Goal: Information Seeking & Learning: Understand process/instructions

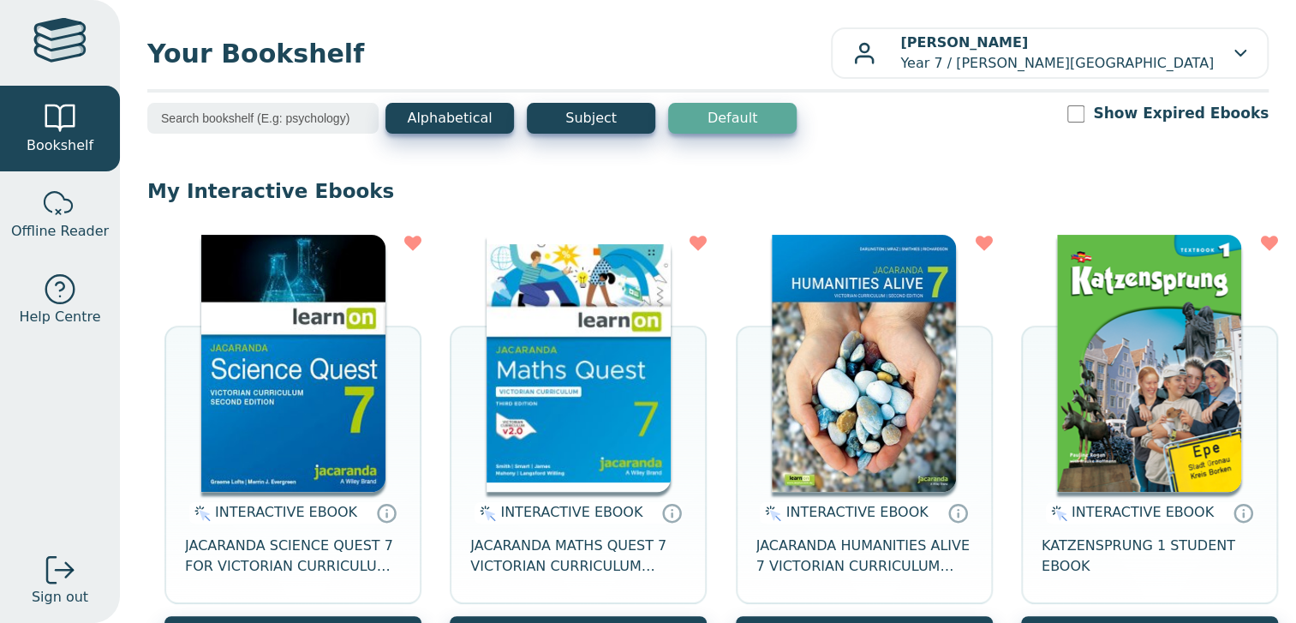
scroll to position [142, 0]
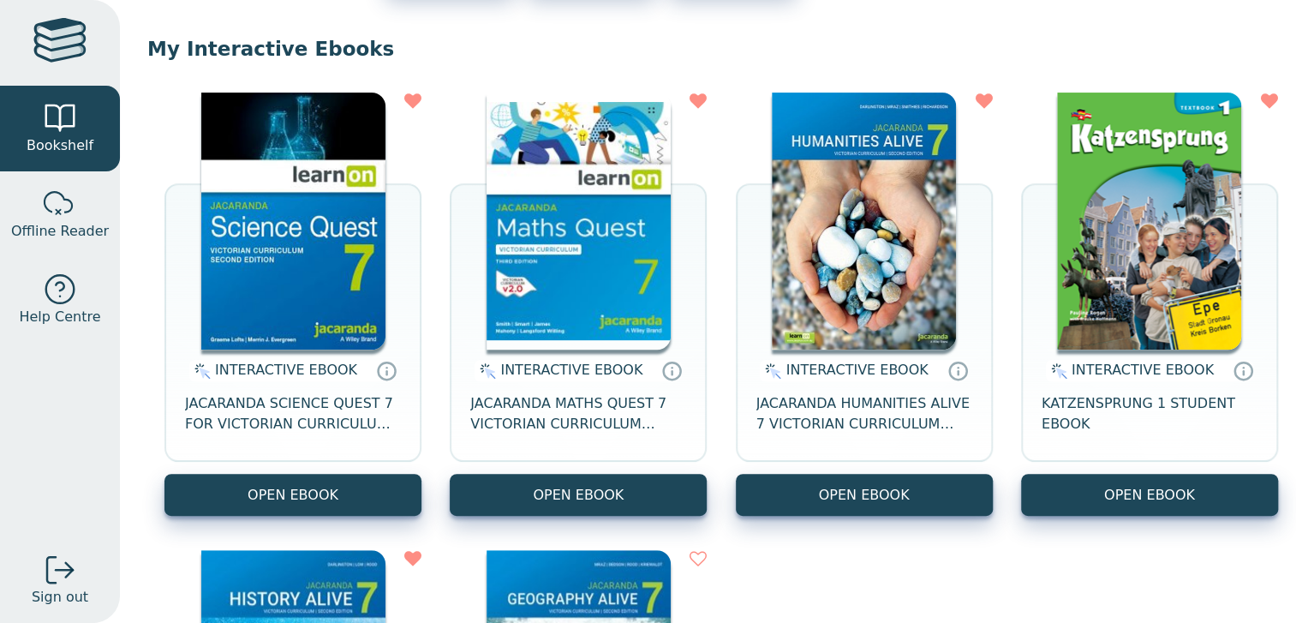
click at [653, 278] on img at bounding box center [579, 221] width 184 height 257
click at [325, 163] on img at bounding box center [293, 221] width 184 height 257
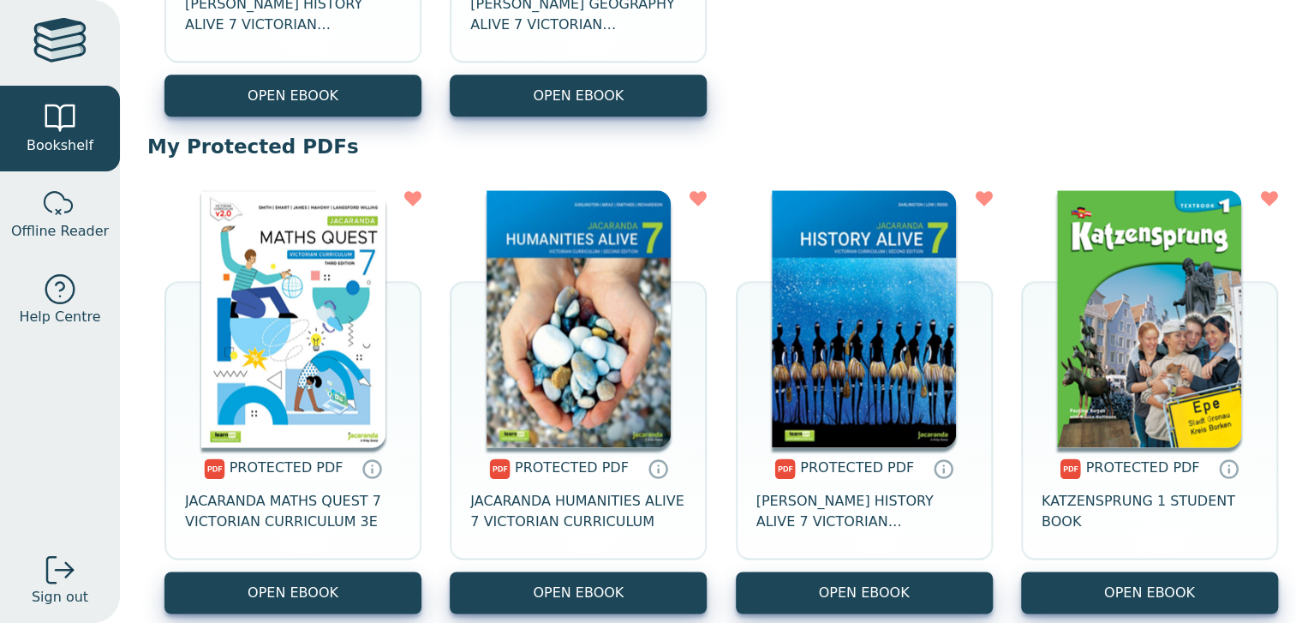
scroll to position [1142, 0]
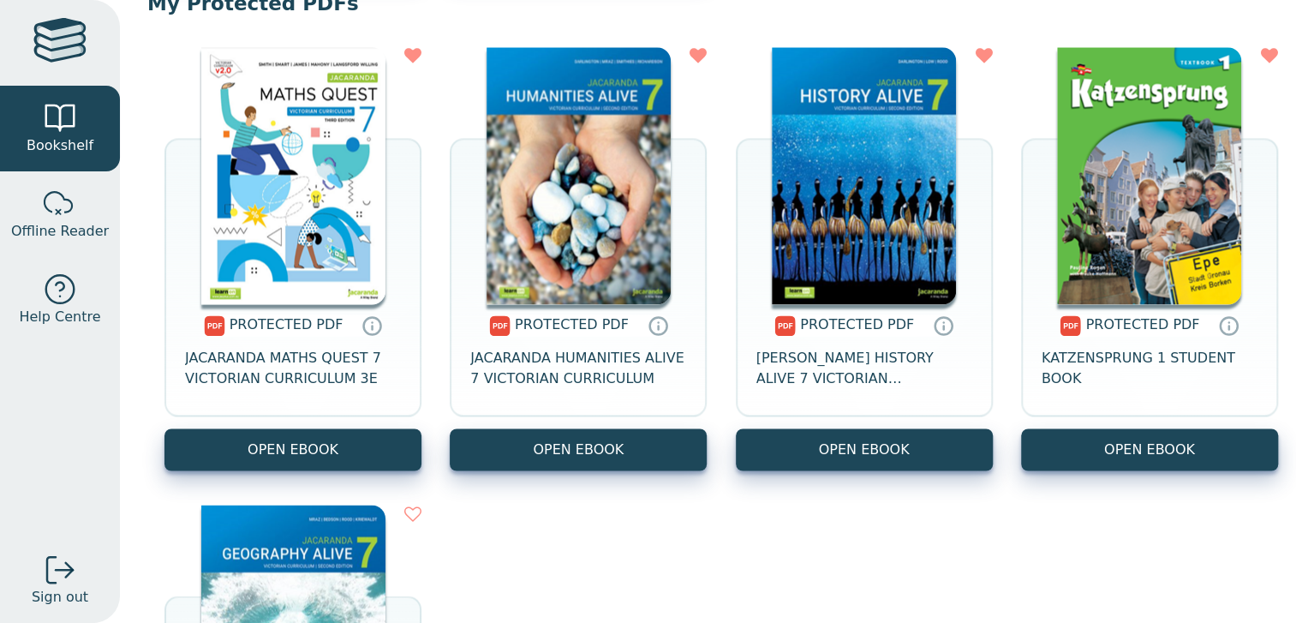
click at [355, 448] on link "OPEN EBOOK" at bounding box center [292, 449] width 257 height 42
click at [419, 64] on icon at bounding box center [412, 55] width 17 height 17
click at [405, 63] on icon at bounding box center [412, 55] width 17 height 17
click at [408, 62] on icon at bounding box center [412, 55] width 17 height 17
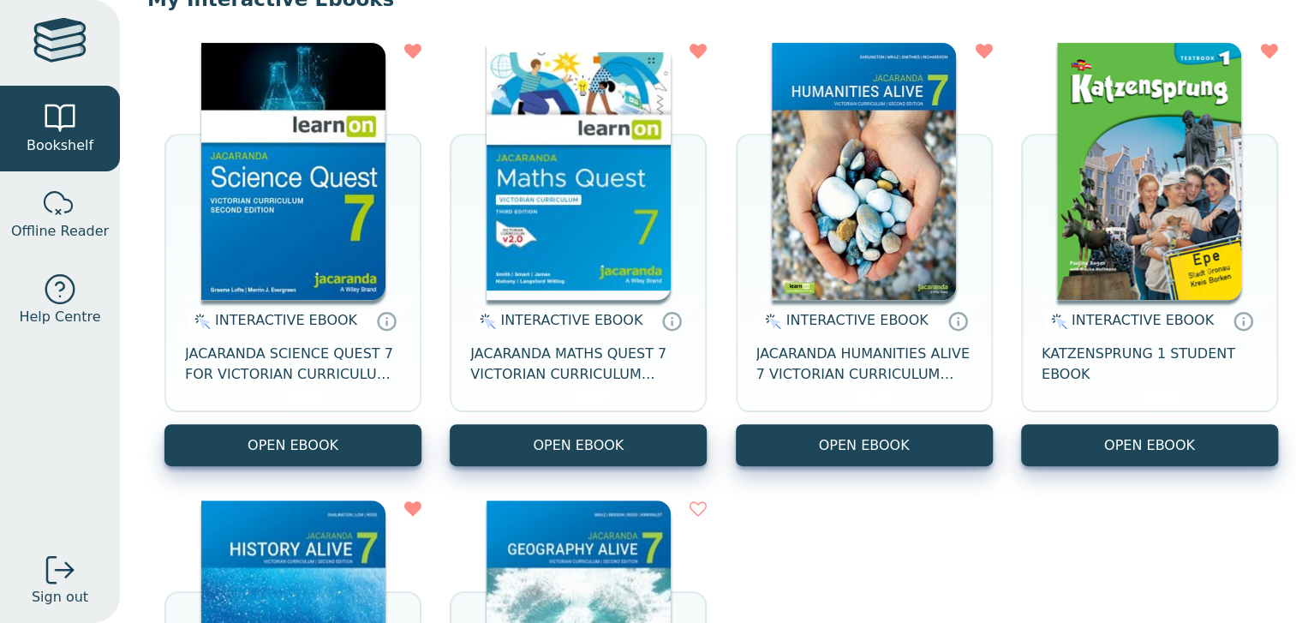
scroll to position [50, 0]
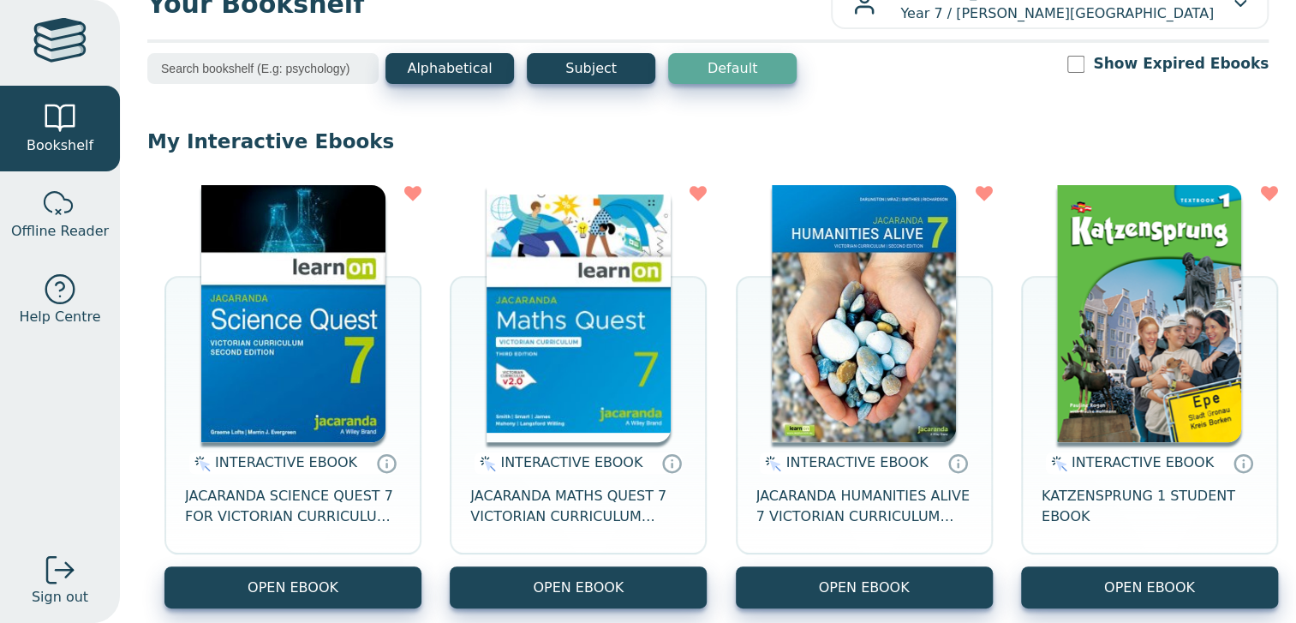
click at [503, 281] on img at bounding box center [579, 313] width 184 height 257
click at [805, 261] on img at bounding box center [864, 313] width 184 height 257
click at [1072, 258] on img at bounding box center [1149, 313] width 184 height 257
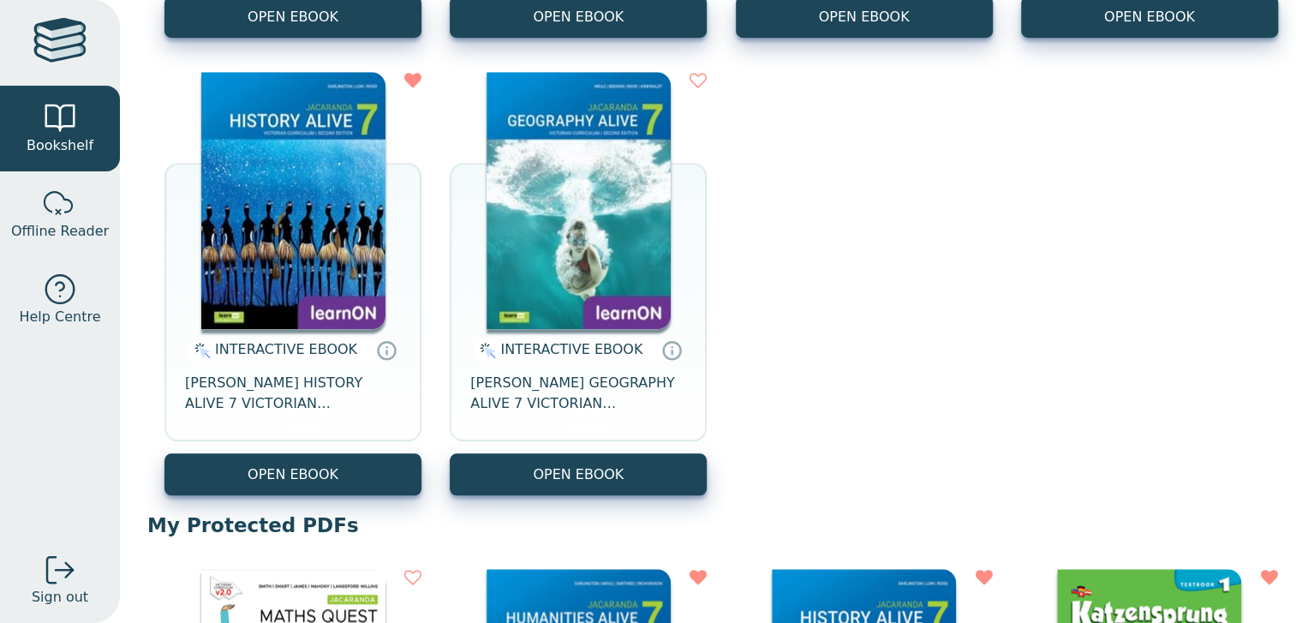
scroll to position [763, 0]
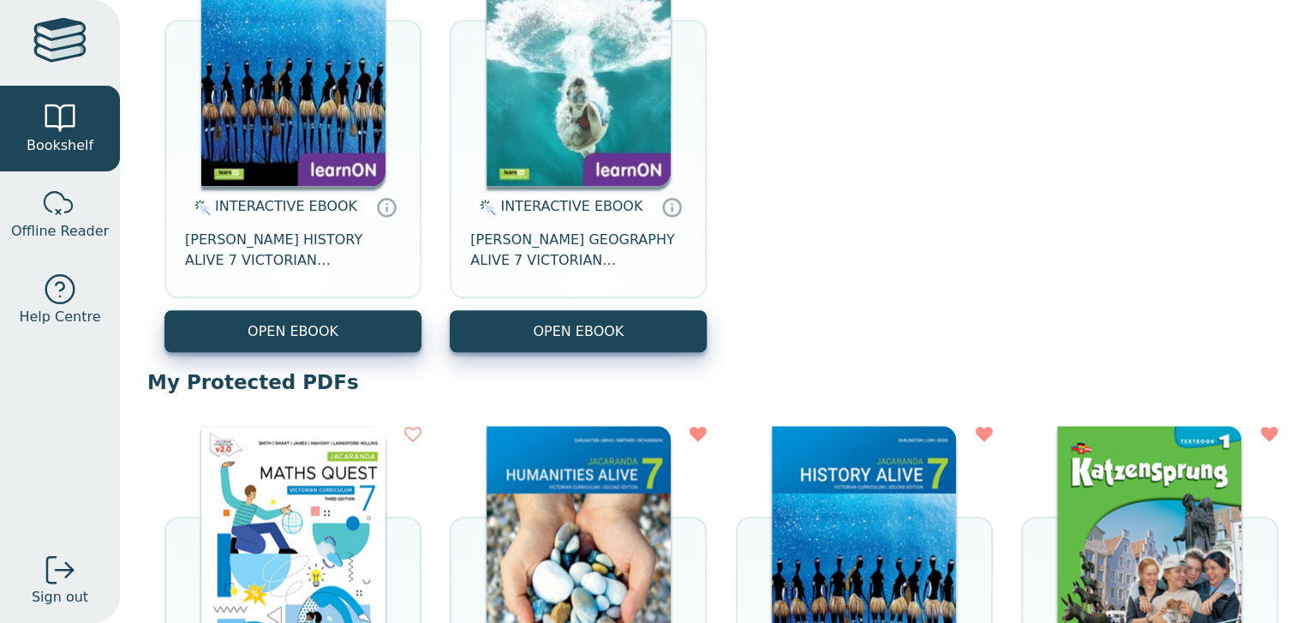
click at [319, 166] on img at bounding box center [293, 57] width 184 height 257
click at [459, 159] on div "INTERACTIVE EBOOK JACARANDA GEOGRAPHY ALIVE 7 VICTORIAN CURRICULUM LEARNON EBOO…" at bounding box center [578, 140] width 257 height 423
click at [497, 116] on img at bounding box center [579, 57] width 184 height 257
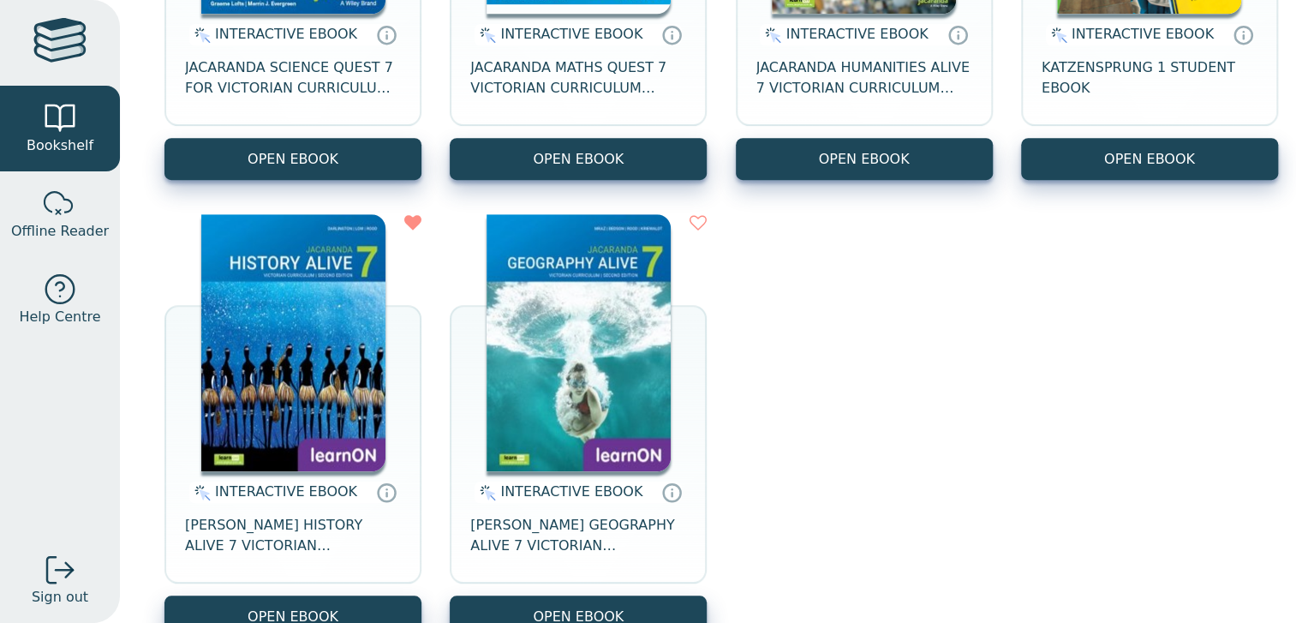
scroll to position [0, 0]
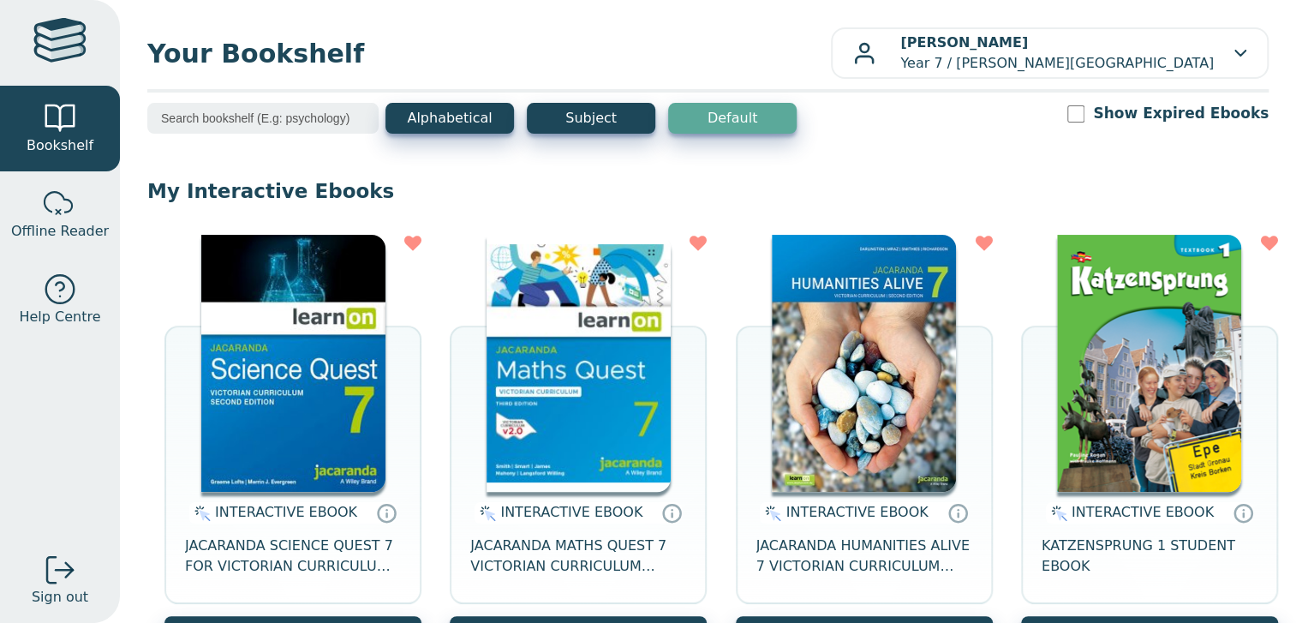
click at [551, 317] on img at bounding box center [579, 363] width 184 height 257
click at [339, 373] on img at bounding box center [293, 363] width 184 height 257
click at [859, 334] on img at bounding box center [864, 363] width 184 height 257
click at [1141, 74] on p "Sarabeth Chin Year 7 / Oxley Christian College" at bounding box center [1057, 53] width 314 height 41
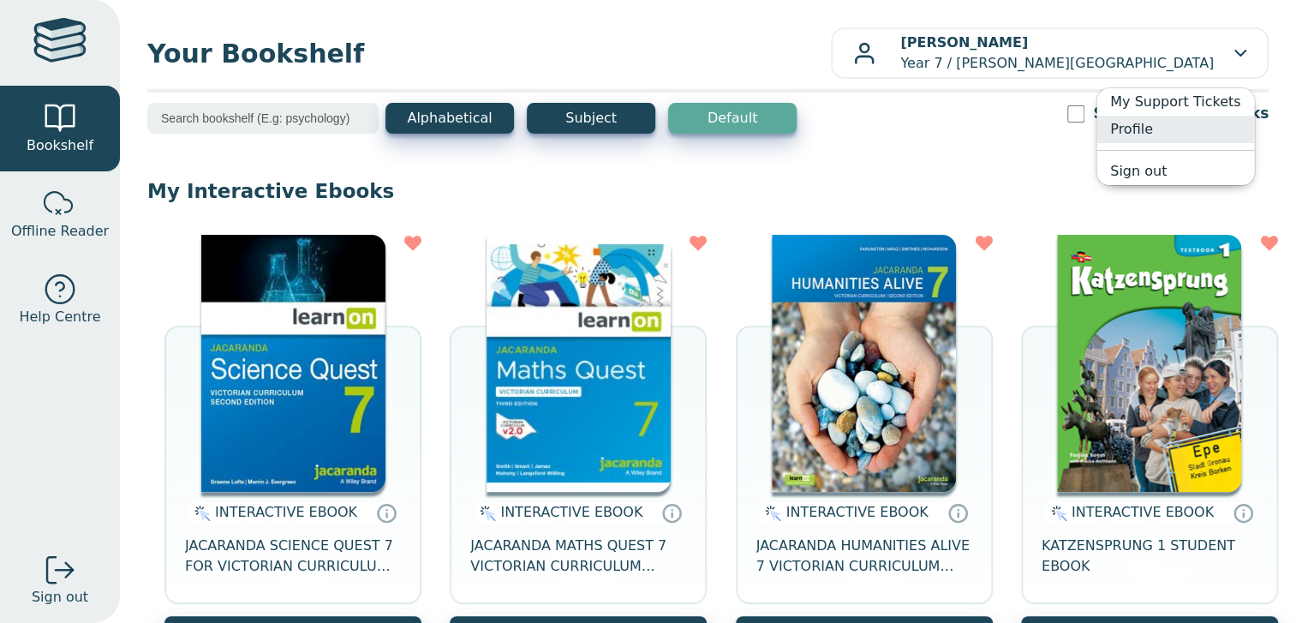
click at [1129, 135] on link "Profile" at bounding box center [1175, 129] width 158 height 27
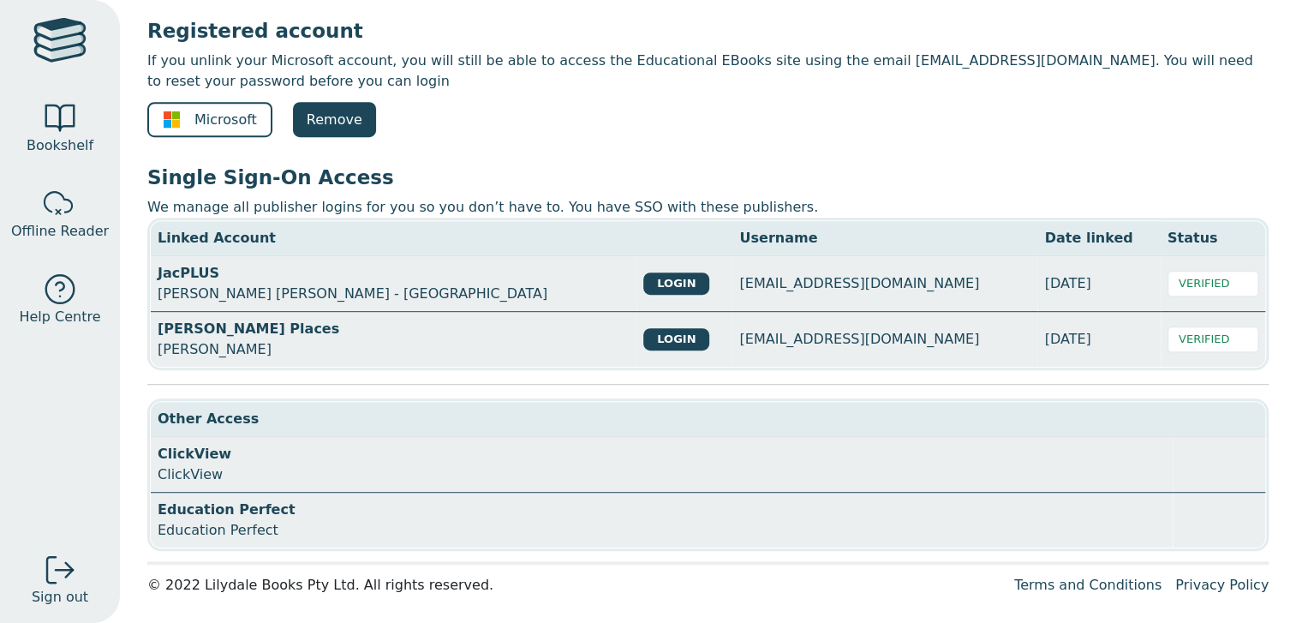
scroll to position [468, 0]
click at [1183, 271] on div "VERIFIED" at bounding box center [1213, 284] width 91 height 26
click at [643, 272] on button "LOGIN" at bounding box center [676, 283] width 66 height 22
click at [643, 328] on button "LOGIN" at bounding box center [676, 339] width 66 height 22
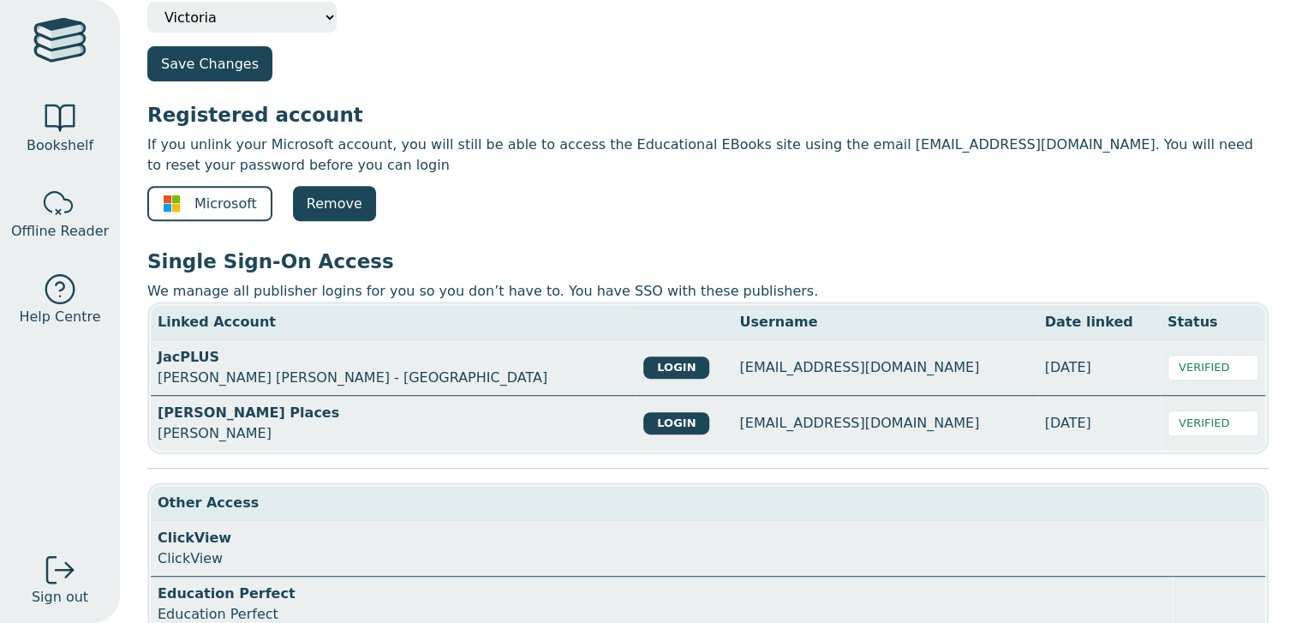
scroll to position [248, 0]
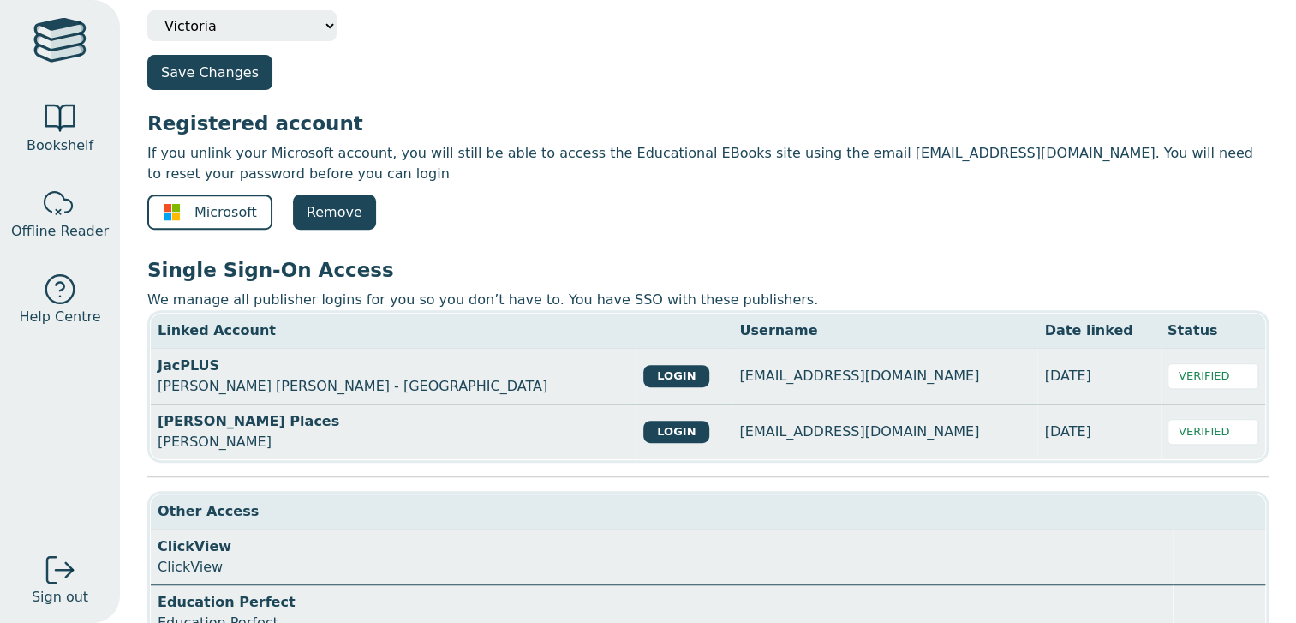
click at [52, 284] on div at bounding box center [60, 289] width 34 height 34
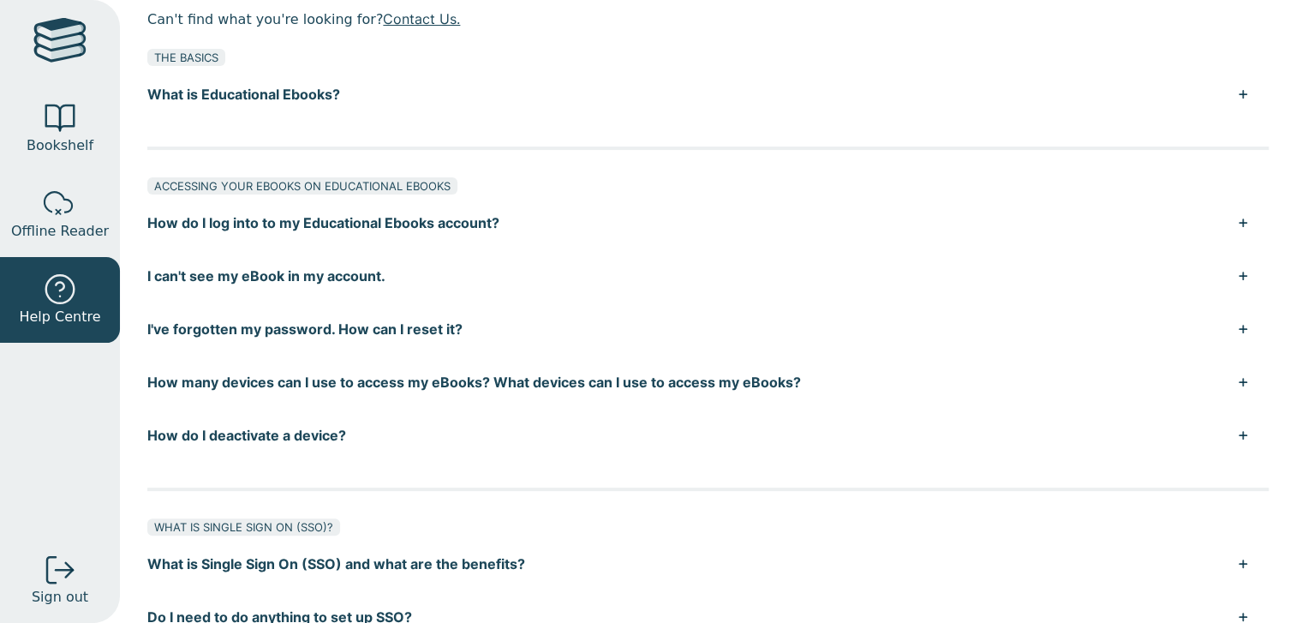
scroll to position [111, 0]
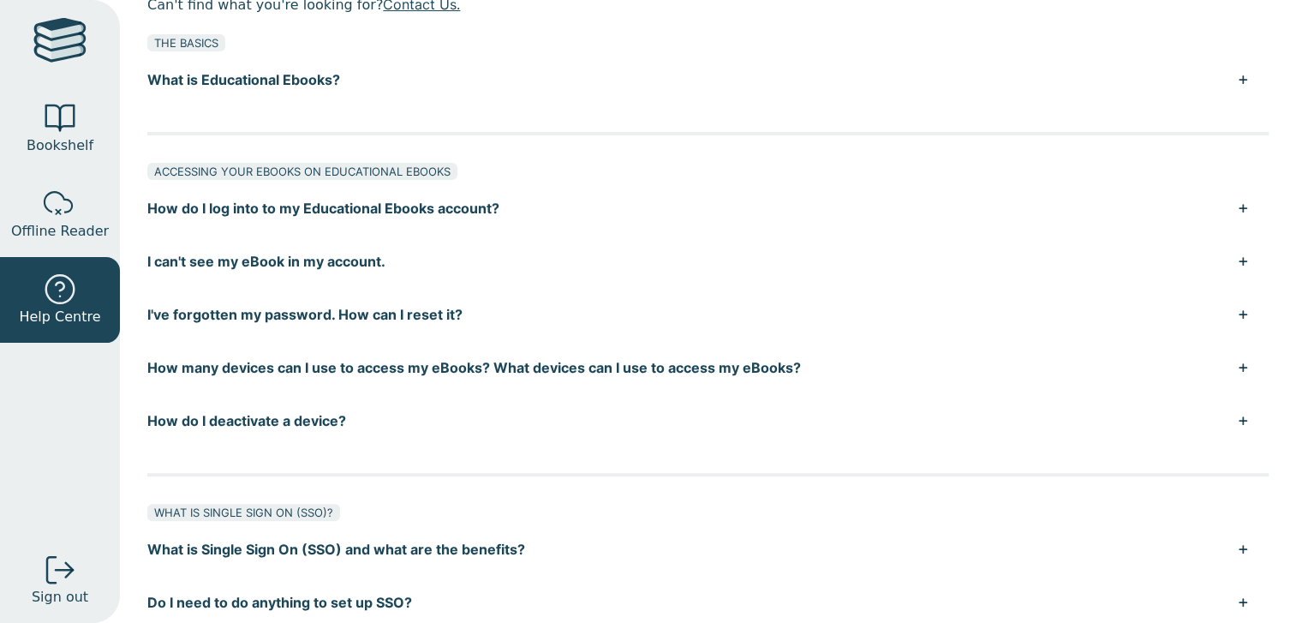
click at [242, 288] on button "I can't see my eBook in my account." at bounding box center [707, 261] width 1121 height 53
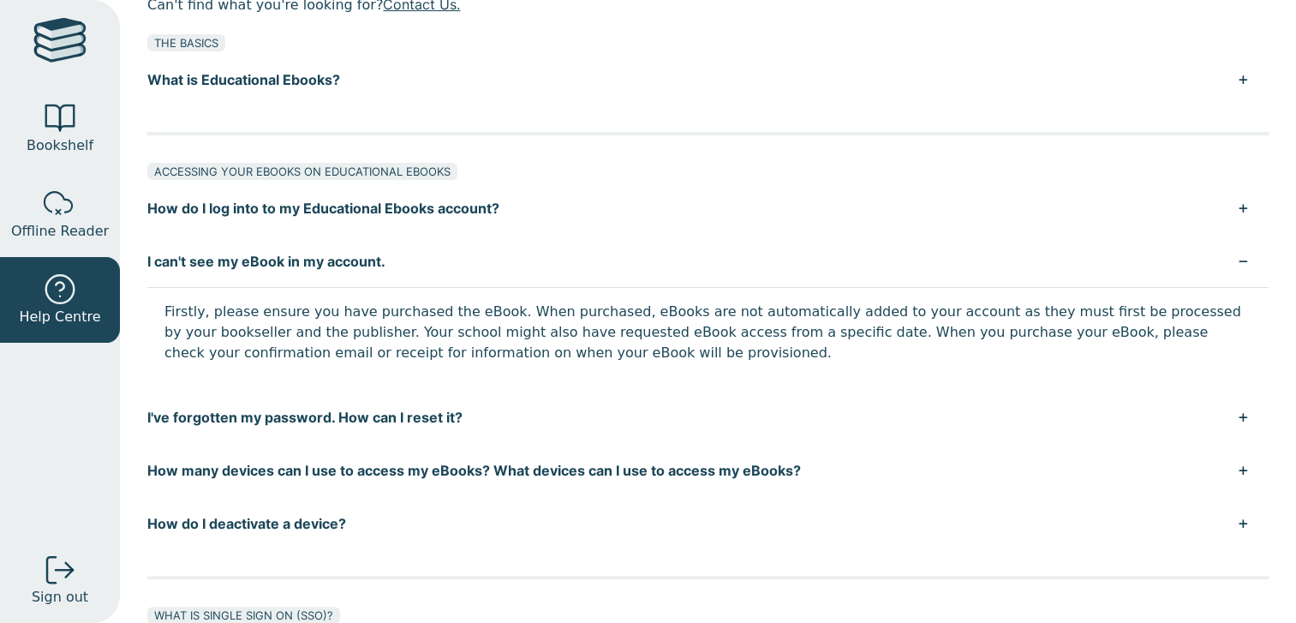
click at [73, 127] on div at bounding box center [60, 118] width 34 height 34
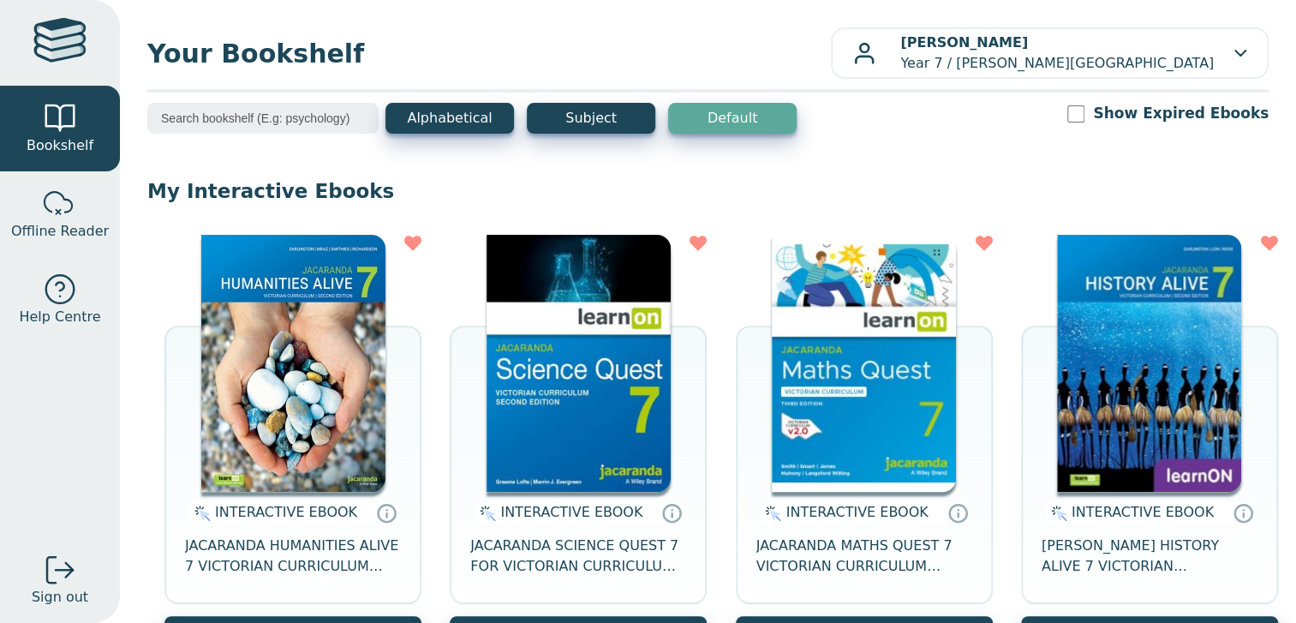
click at [65, 296] on div at bounding box center [60, 289] width 34 height 34
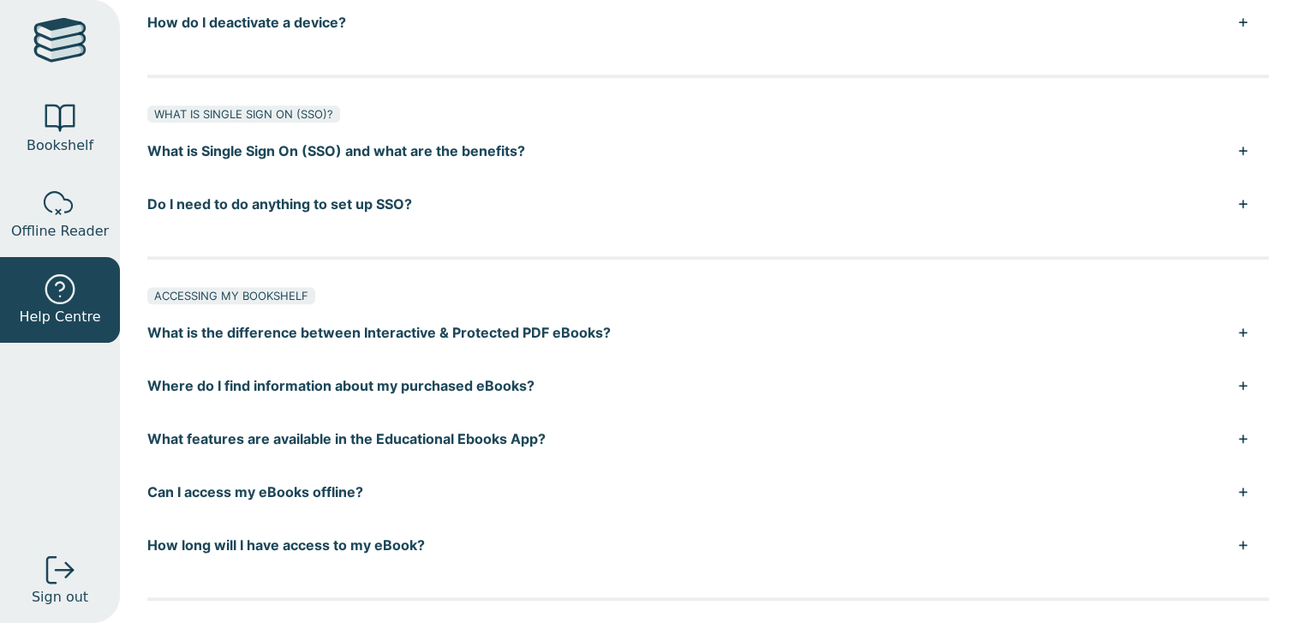
scroll to position [511, 0]
click at [334, 230] on button "Do I need to do anything to set up SSO?" at bounding box center [707, 202] width 1121 height 53
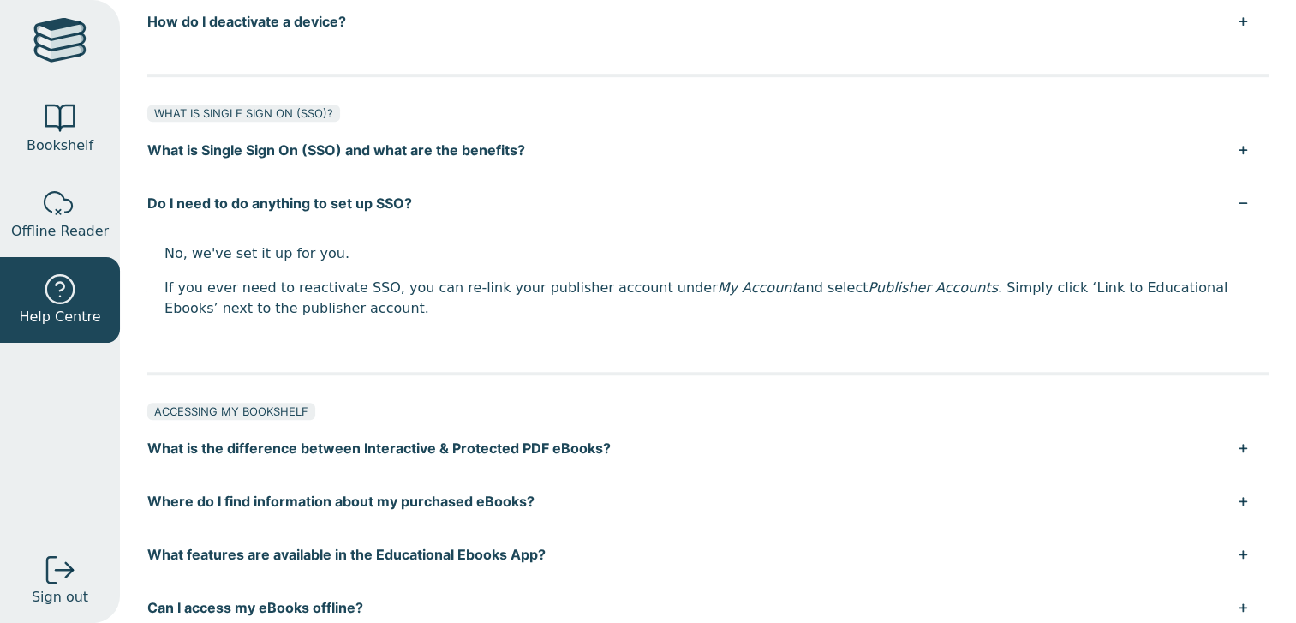
click at [334, 230] on button "Do I need to do anything to set up SSO?" at bounding box center [707, 202] width 1121 height 53
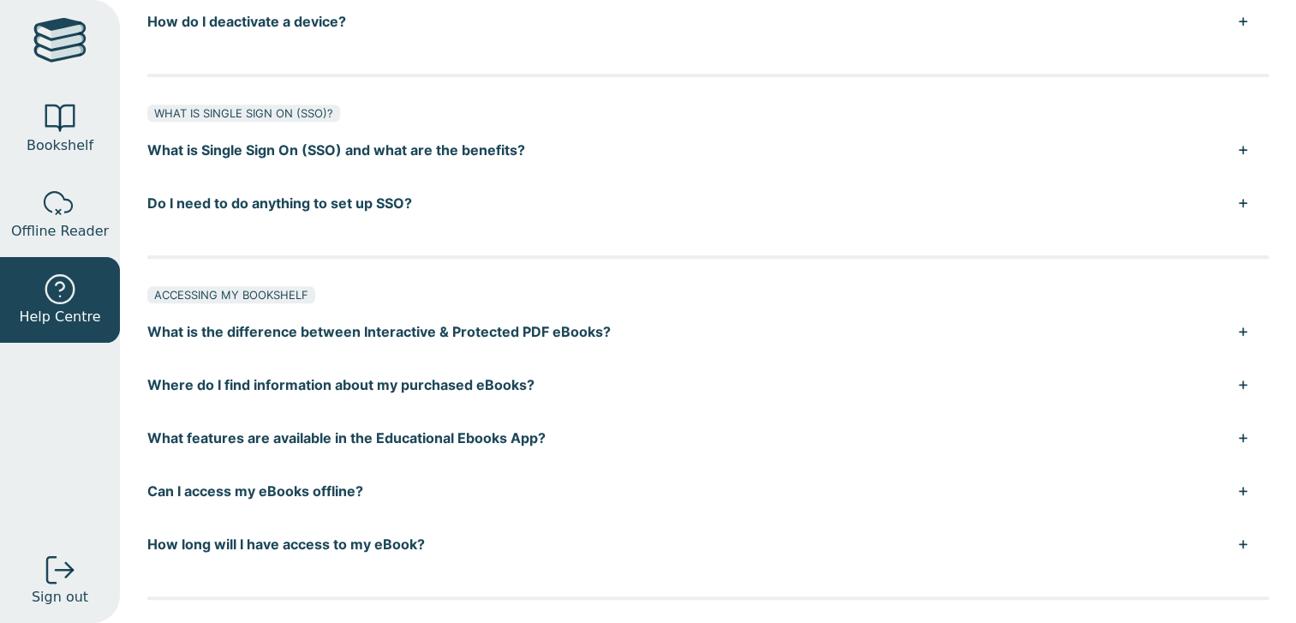
click at [73, 122] on div at bounding box center [60, 118] width 34 height 34
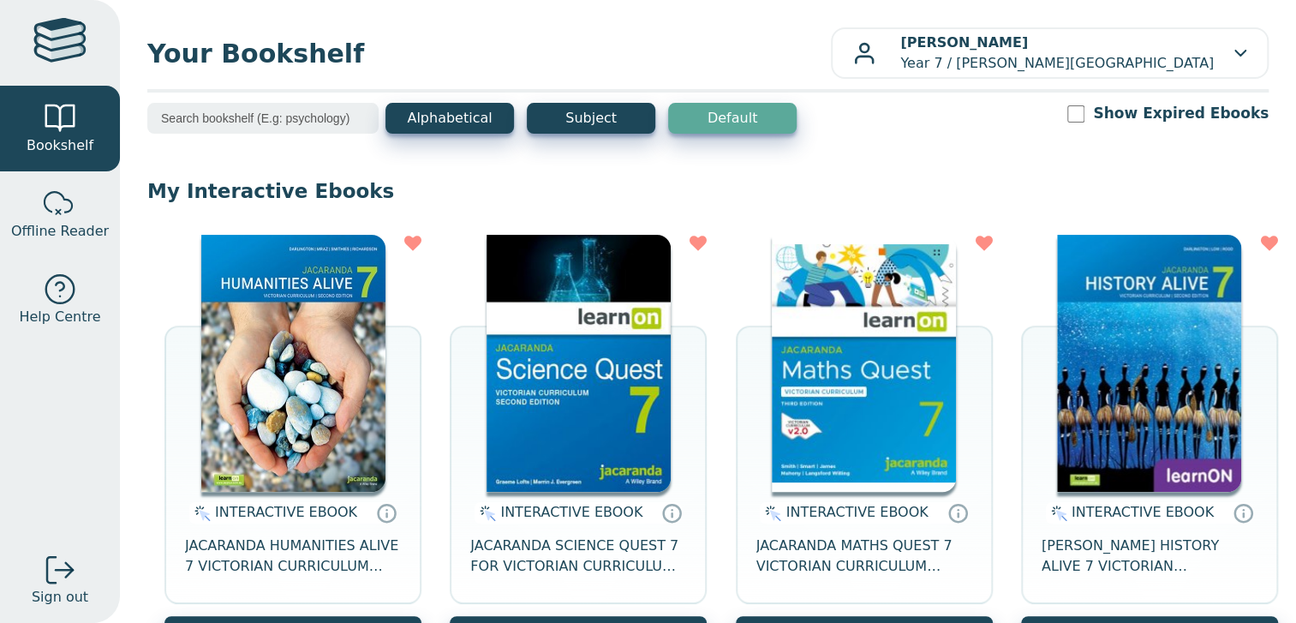
click at [499, 308] on img at bounding box center [579, 363] width 184 height 257
